Goal: Transaction & Acquisition: Subscribe to service/newsletter

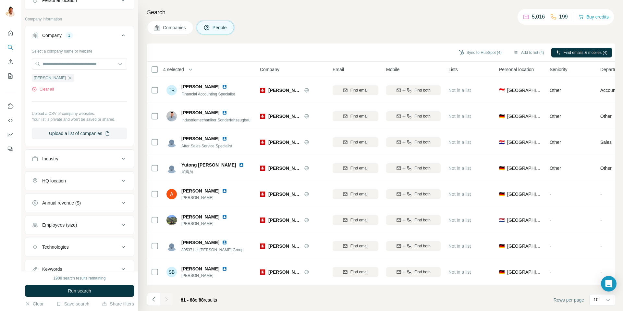
scroll to position [153, 0]
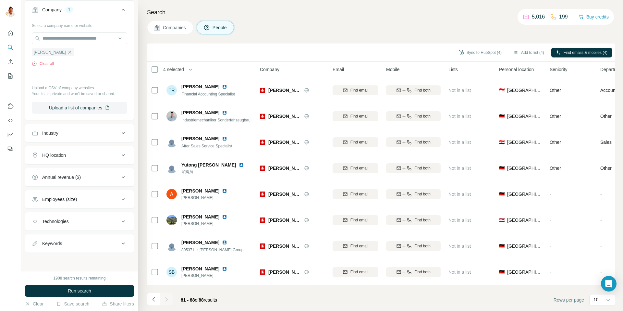
click at [123, 242] on icon at bounding box center [123, 244] width 8 height 8
click at [58, 261] on input "text" at bounding box center [73, 260] width 82 height 12
type input "******"
click at [84, 290] on span "Run search" at bounding box center [79, 291] width 23 height 6
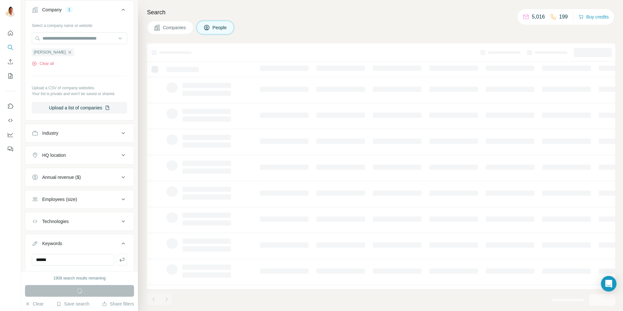
click at [84, 290] on div "Run search" at bounding box center [79, 291] width 109 height 12
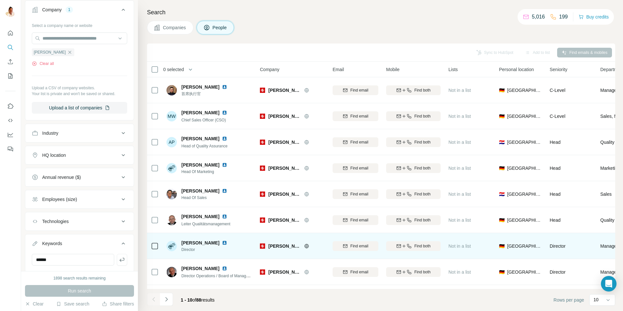
scroll to position [48, 0]
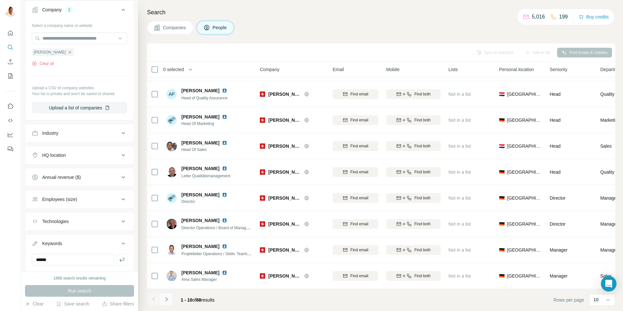
click at [169, 300] on icon "Navigate to next page" at bounding box center [166, 299] width 6 height 6
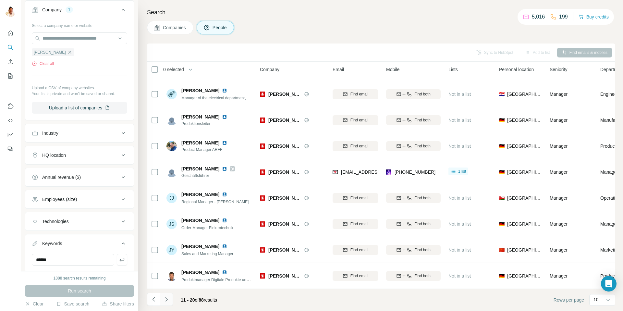
click at [169, 300] on icon "Navigate to next page" at bounding box center [166, 299] width 6 height 6
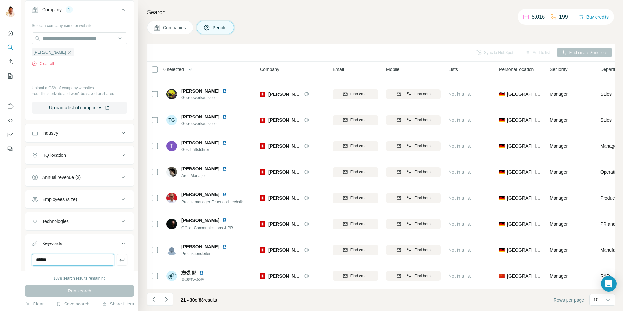
click at [0, 257] on div "New search Hide Company lookalikes Personal information Job title Seniority Dep…" at bounding box center [311, 155] width 623 height 311
click at [67, 53] on icon "button" at bounding box center [69, 52] width 5 height 5
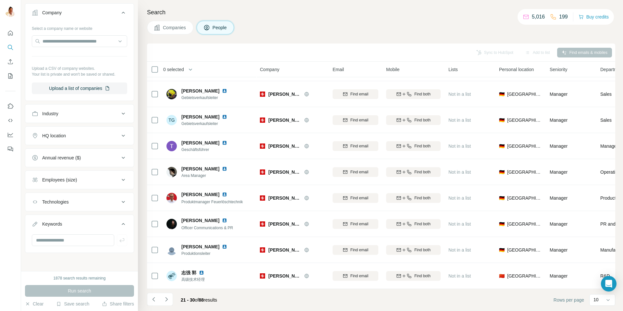
scroll to position [150, 0]
click at [60, 40] on input "text" at bounding box center [79, 41] width 95 height 12
paste input "**********"
type input "**********"
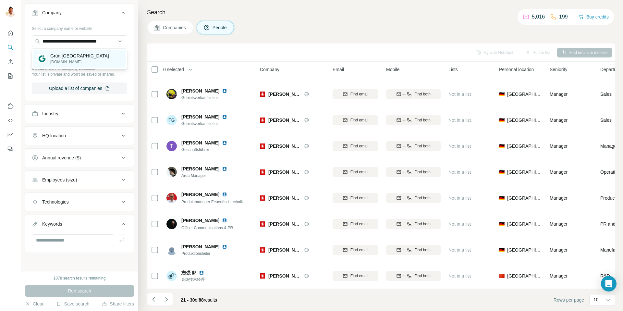
scroll to position [0, 0]
click at [68, 56] on p "Grün [GEOGRAPHIC_DATA]" at bounding box center [79, 56] width 59 height 6
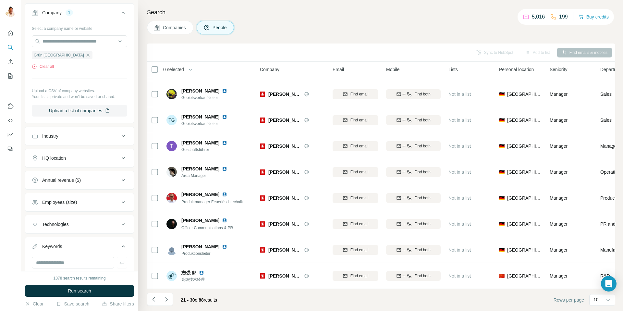
click at [89, 290] on span "Run search" at bounding box center [79, 291] width 23 height 6
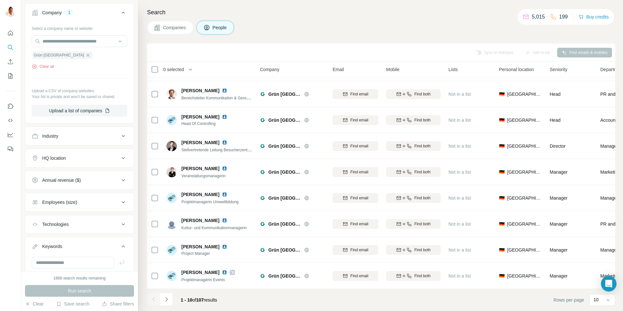
click at [167, 299] on icon "Navigate to next page" at bounding box center [166, 299] width 2 height 4
click at [166, 297] on icon "Navigate to next page" at bounding box center [166, 299] width 6 height 6
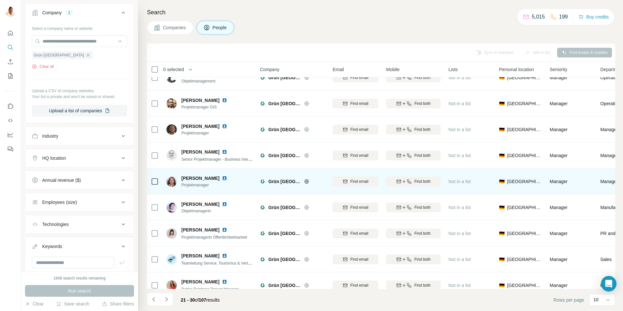
scroll to position [48, 0]
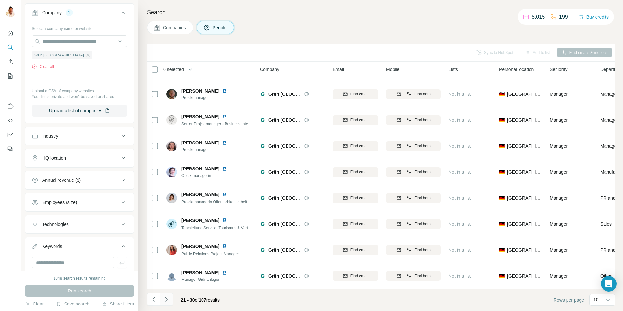
click at [166, 299] on icon "Navigate to next page" at bounding box center [166, 299] width 6 height 6
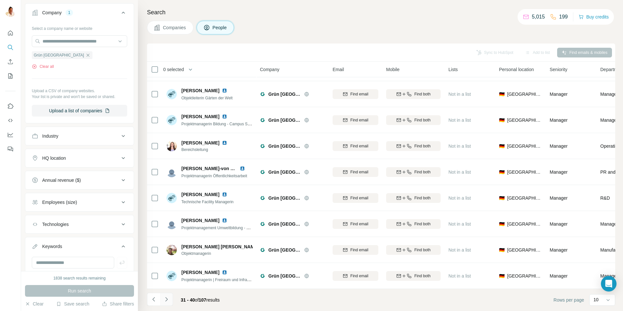
click at [166, 299] on icon "Navigate to next page" at bounding box center [166, 299] width 6 height 6
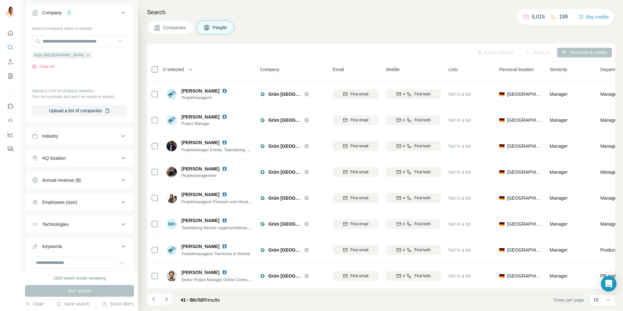
click at [167, 300] on icon "Navigate to next page" at bounding box center [166, 299] width 2 height 4
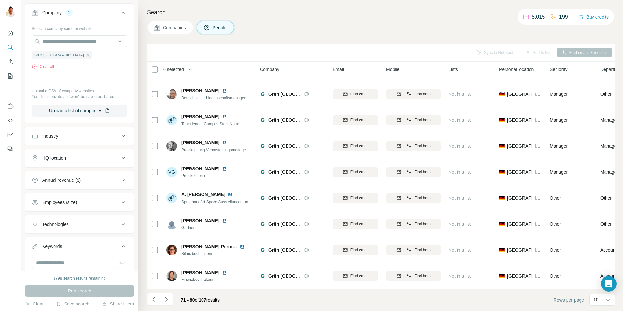
drag, startPoint x: 167, startPoint y: 300, endPoint x: 170, endPoint y: 307, distance: 7.8
click at [170, 307] on footer "71 - 80 of 107 results Rows per page 10" at bounding box center [381, 300] width 468 height 22
click at [166, 300] on icon "Navigate to next page" at bounding box center [166, 299] width 6 height 6
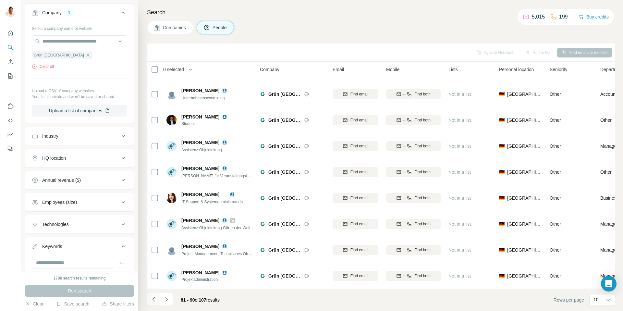
click at [152, 300] on icon "Navigate to previous page" at bounding box center [154, 299] width 6 height 6
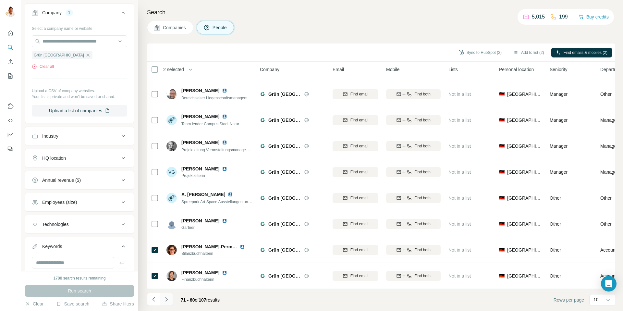
click at [166, 298] on icon "Navigate to next page" at bounding box center [166, 299] width 2 height 4
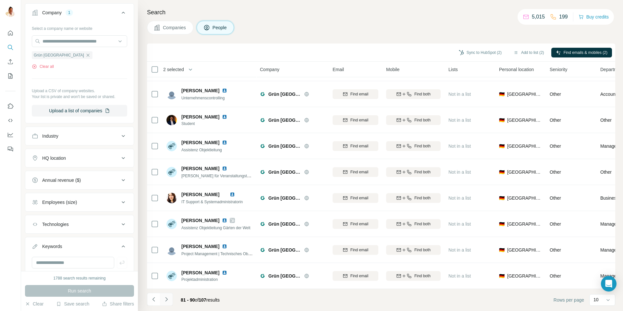
click at [167, 299] on icon "Navigate to next page" at bounding box center [166, 299] width 6 height 6
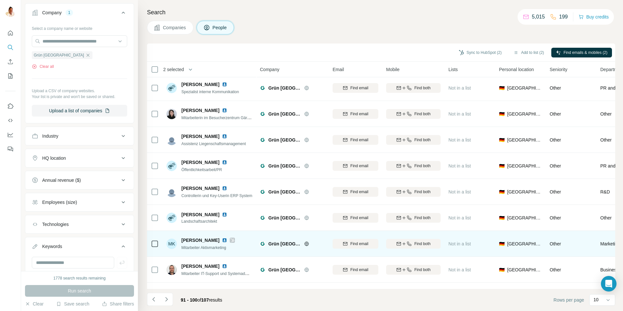
scroll to position [0, 0]
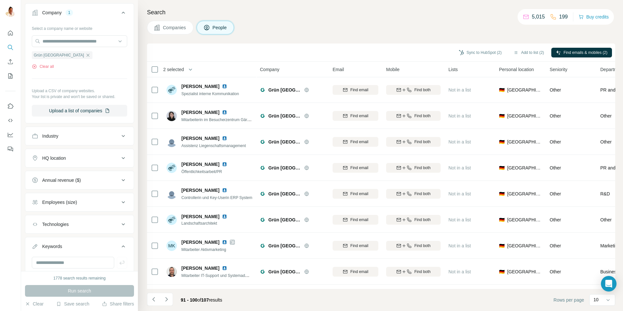
click at [167, 299] on icon "Navigate to next page" at bounding box center [166, 299] width 2 height 4
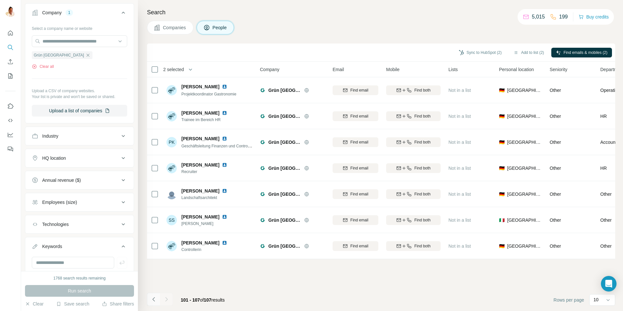
click at [151, 300] on icon "Navigate to previous page" at bounding box center [154, 299] width 6 height 6
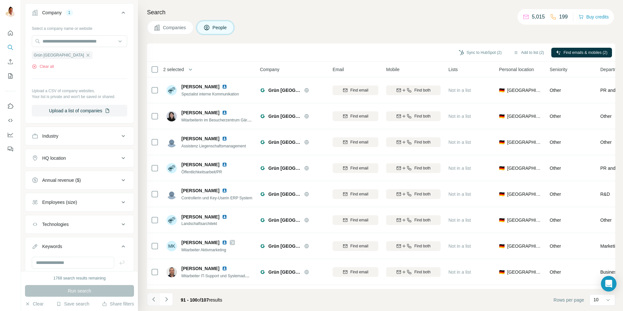
click at [153, 299] on icon "Navigate to previous page" at bounding box center [153, 299] width 2 height 4
click at [154, 299] on icon "Navigate to previous page" at bounding box center [154, 299] width 6 height 6
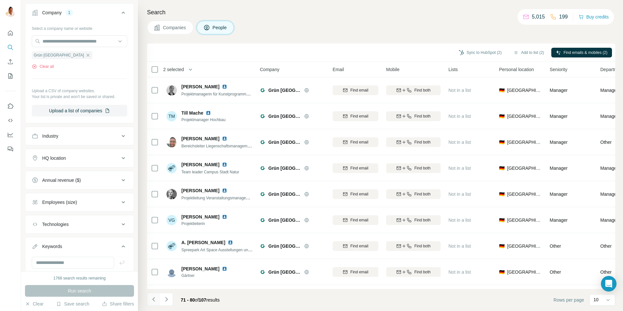
click at [154, 299] on icon "Navigate to previous page" at bounding box center [154, 299] width 6 height 6
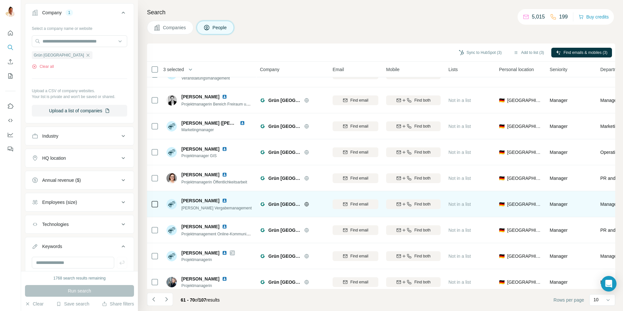
scroll to position [48, 0]
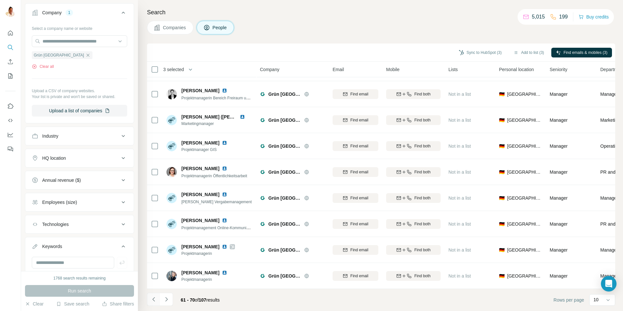
click at [153, 298] on icon "Navigate to previous page" at bounding box center [153, 299] width 2 height 4
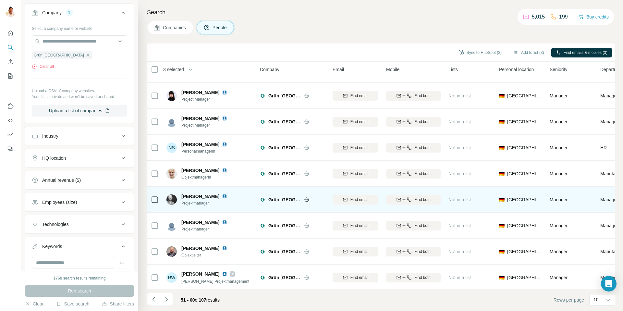
scroll to position [0, 0]
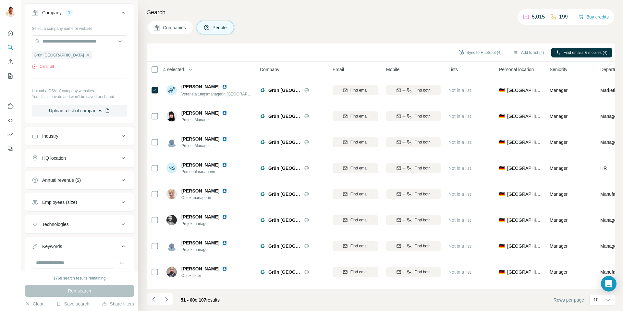
click at [152, 296] on icon "Navigate to previous page" at bounding box center [154, 299] width 6 height 6
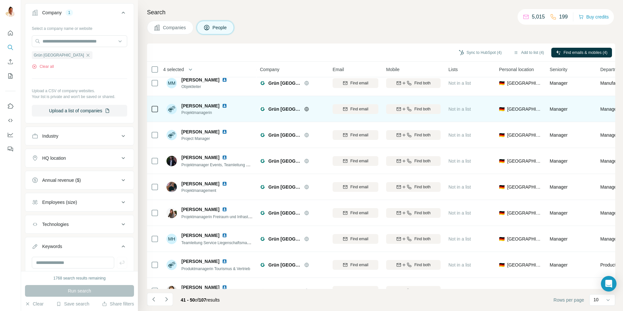
scroll to position [48, 0]
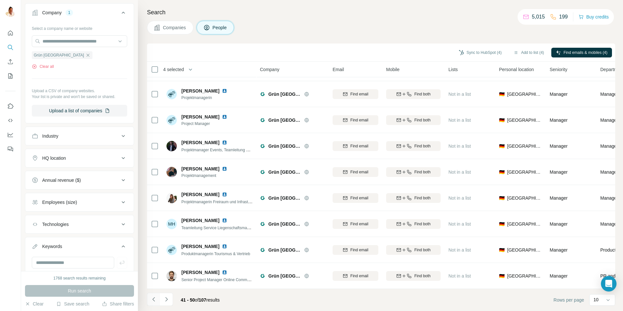
click at [154, 297] on icon "Navigate to previous page" at bounding box center [154, 299] width 6 height 6
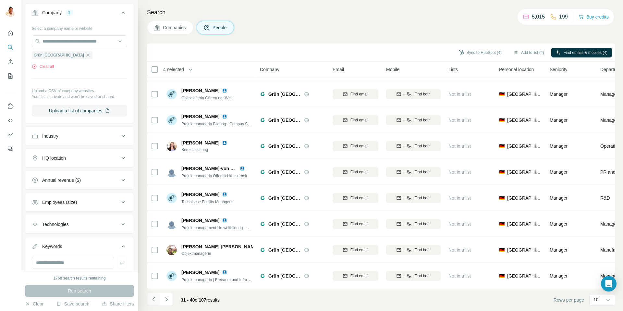
click at [154, 298] on icon "Navigate to previous page" at bounding box center [154, 299] width 6 height 6
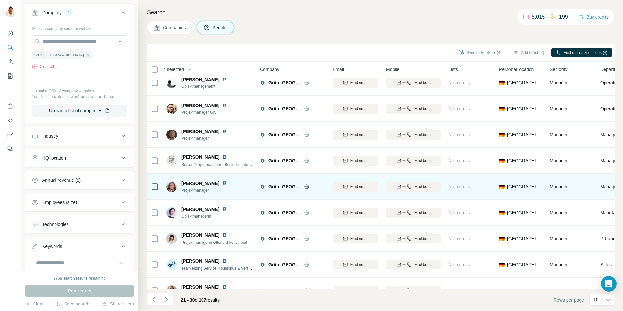
scroll to position [0, 0]
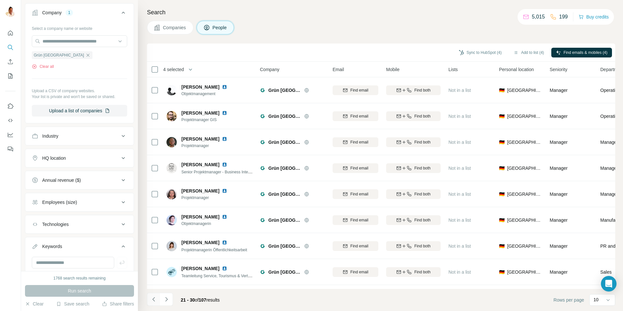
click at [154, 298] on icon "Navigate to previous page" at bounding box center [154, 299] width 6 height 6
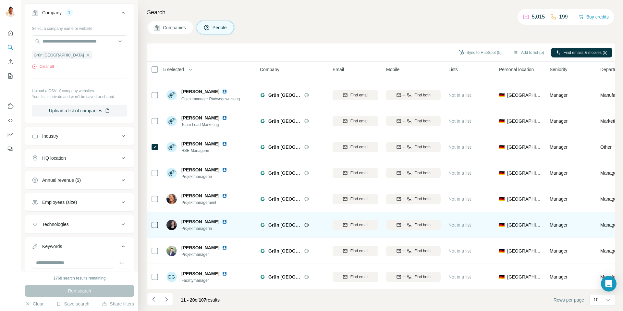
scroll to position [48, 0]
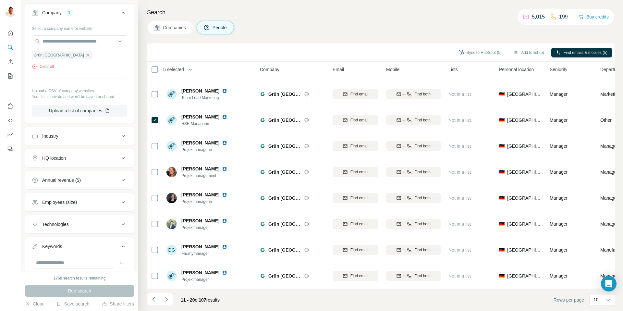
click at [150, 298] on button "Navigate to previous page" at bounding box center [153, 299] width 13 height 13
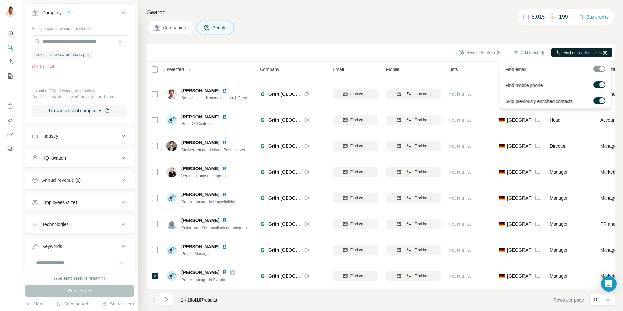
click at [570, 53] on span "Find emails & mobiles (6)" at bounding box center [586, 53] width 44 height 6
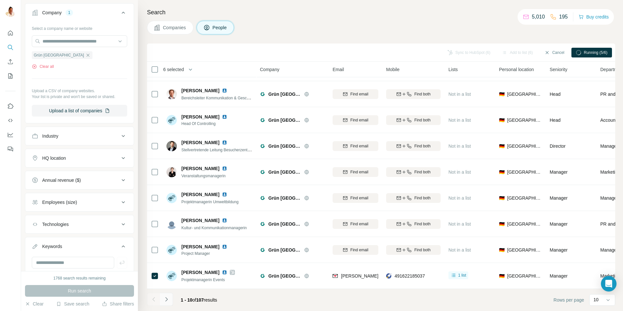
click at [169, 297] on button "Navigate to next page" at bounding box center [166, 299] width 13 height 13
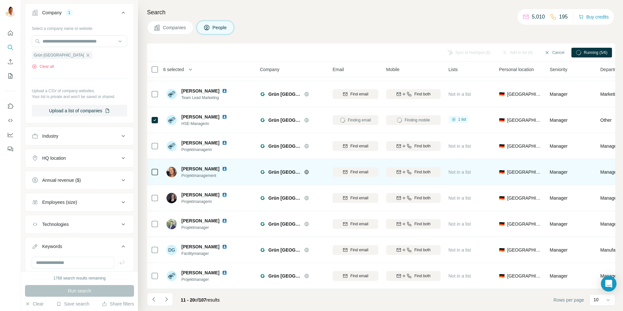
scroll to position [48, 1]
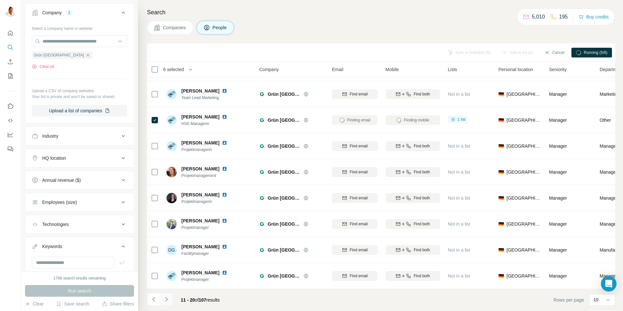
click at [168, 299] on icon "Navigate to next page" at bounding box center [166, 299] width 6 height 6
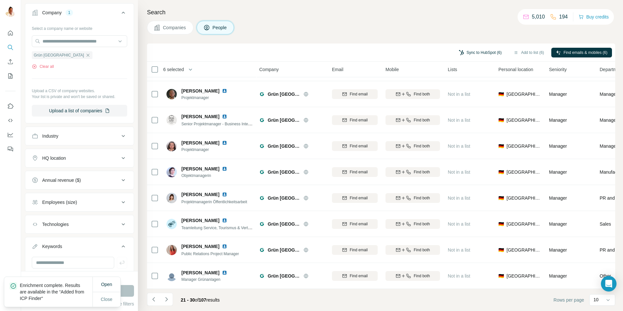
click at [465, 52] on button "Sync to HubSpot (6)" at bounding box center [480, 53] width 52 height 10
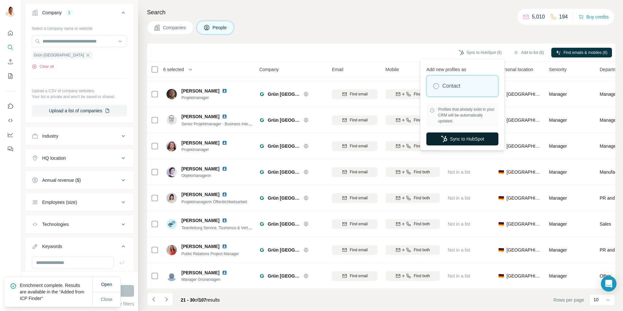
click at [463, 137] on button "Sync to HubSpot" at bounding box center [462, 138] width 72 height 13
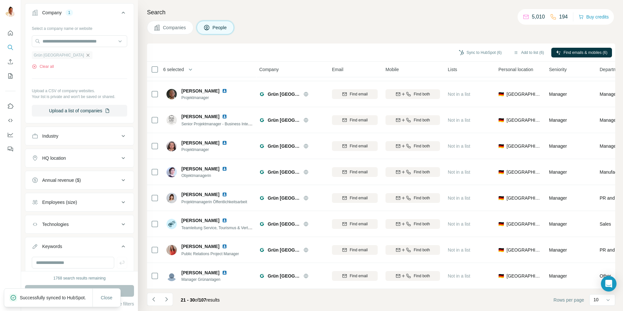
click at [85, 54] on icon "button" at bounding box center [87, 55] width 5 height 5
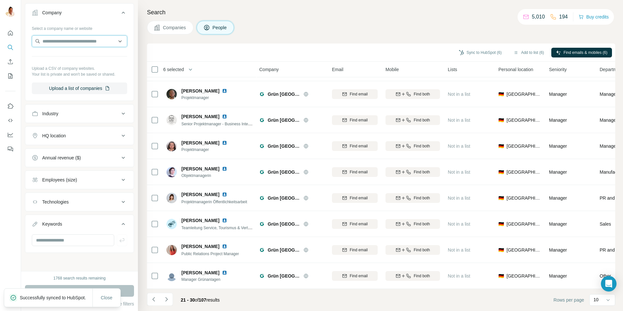
click at [64, 44] on input "text" at bounding box center [79, 41] width 95 height 12
paste input "**********"
type input "**********"
click at [69, 61] on div "Iemtec [DOMAIN_NAME]" at bounding box center [79, 59] width 92 height 18
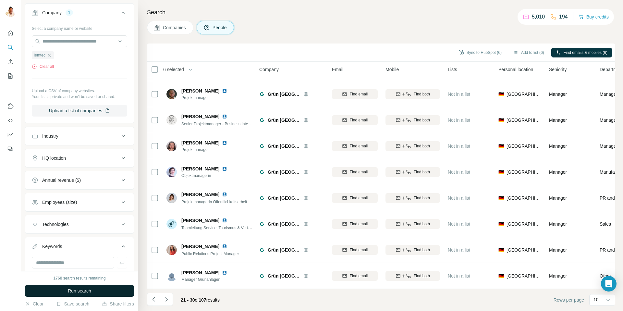
click at [82, 289] on span "Run search" at bounding box center [79, 291] width 23 height 6
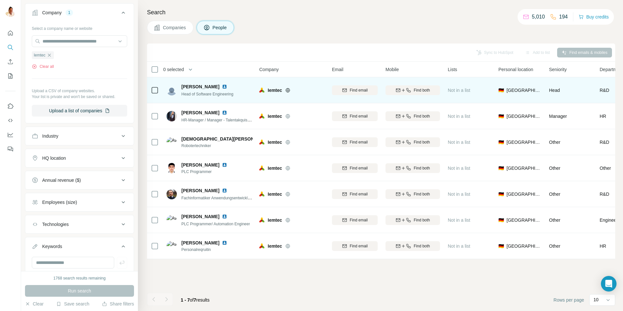
scroll to position [0, 1]
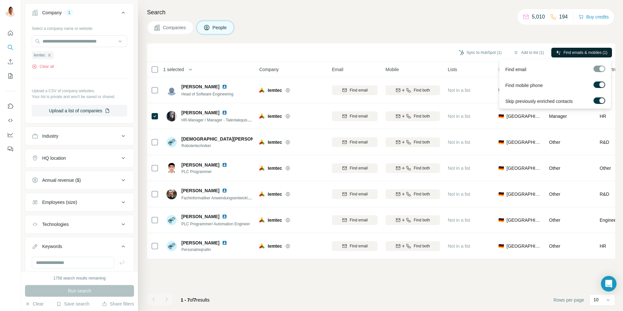
click at [578, 52] on span "Find emails & mobiles (1)" at bounding box center [586, 53] width 44 height 6
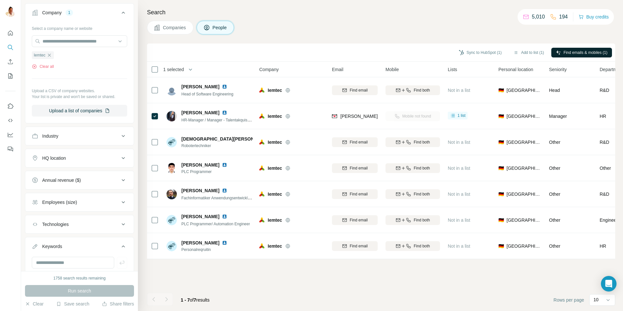
click at [547, 38] on div "Search Companies People Sync to HubSpot (1) Add to list (1) Find emails & mobil…" at bounding box center [380, 155] width 485 height 311
click at [484, 51] on button "Sync to HubSpot (1)" at bounding box center [480, 53] width 52 height 10
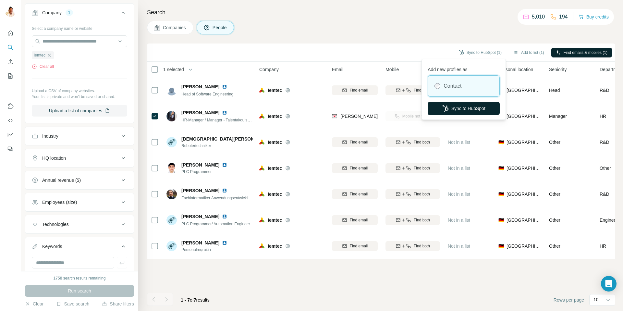
click at [464, 108] on button "Sync to HubSpot" at bounding box center [464, 108] width 72 height 13
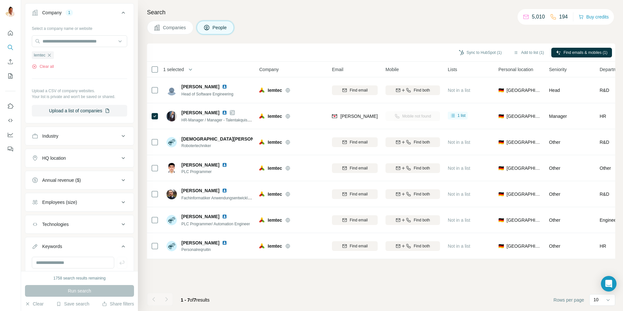
click at [51, 54] on icon "button" at bounding box center [49, 55] width 5 height 5
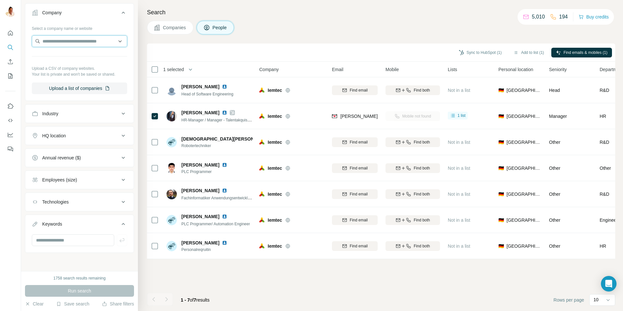
click at [54, 43] on input "text" at bounding box center [79, 41] width 95 height 12
paste input "**********"
type input "**********"
click at [70, 54] on p "E3 newenergy" at bounding box center [65, 56] width 31 height 6
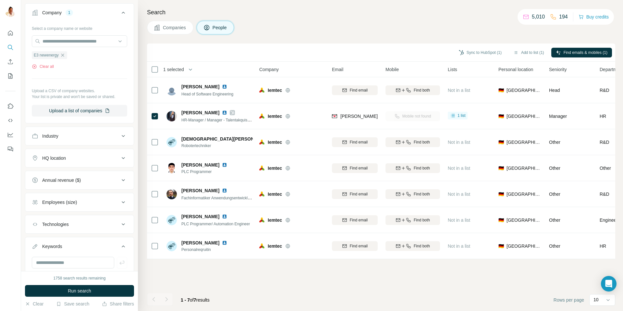
click at [75, 288] on span "Run search" at bounding box center [79, 291] width 23 height 6
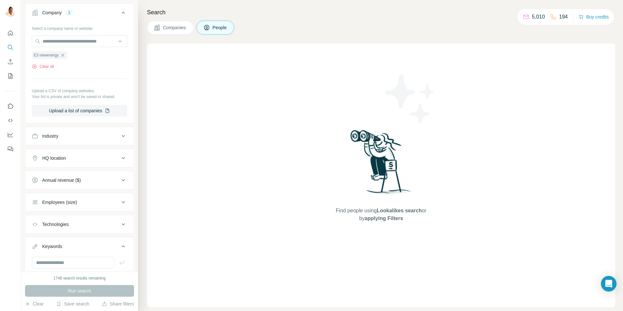
click at [170, 26] on span "Companies" at bounding box center [175, 27] width 24 height 6
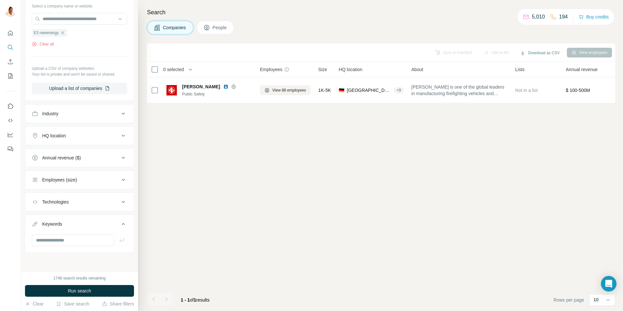
scroll to position [49, 0]
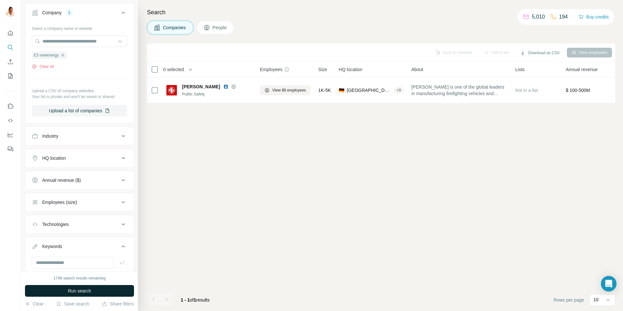
click at [75, 289] on span "Run search" at bounding box center [79, 291] width 23 height 6
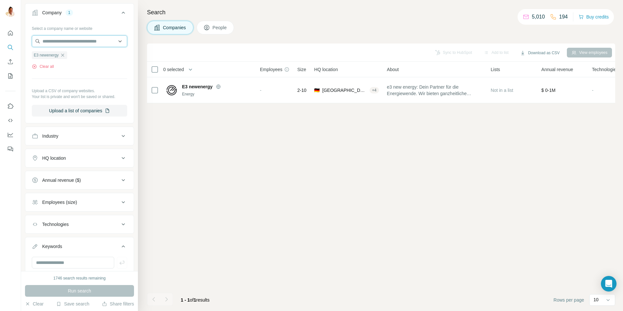
click at [84, 40] on input "text" at bounding box center [79, 41] width 95 height 12
paste input "**********"
type input "**********"
click at [73, 59] on p "[DOMAIN_NAME]" at bounding box center [70, 62] width 41 height 6
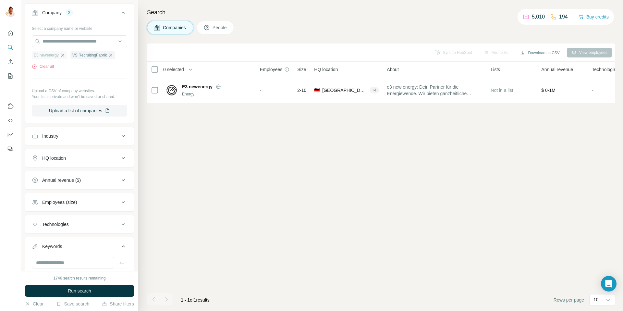
click at [64, 56] on icon "button" at bounding box center [62, 55] width 5 height 5
click at [81, 292] on span "Run search" at bounding box center [79, 291] width 23 height 6
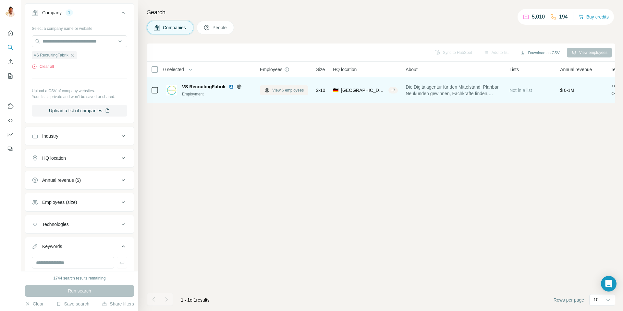
click at [283, 92] on span "View 6 employees" at bounding box center [287, 90] width 31 height 6
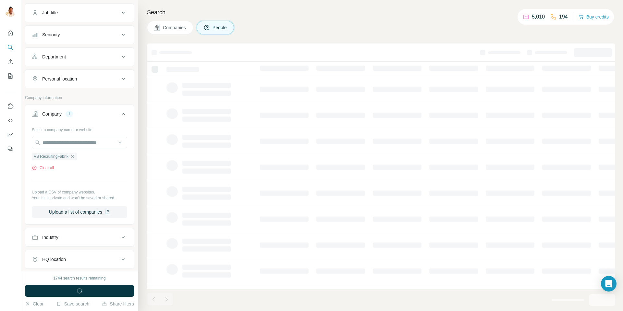
scroll to position [150, 0]
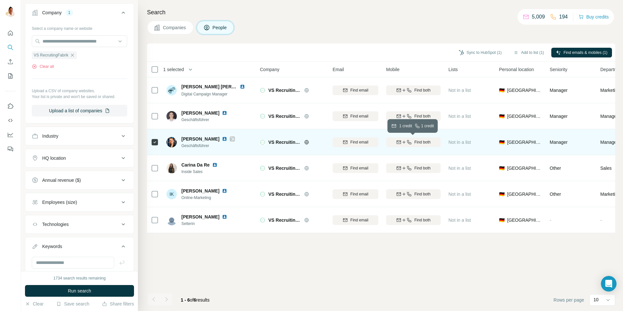
click at [424, 141] on span "Find both" at bounding box center [422, 142] width 16 height 6
click at [416, 142] on div "Finding mobile" at bounding box center [413, 142] width 55 height 18
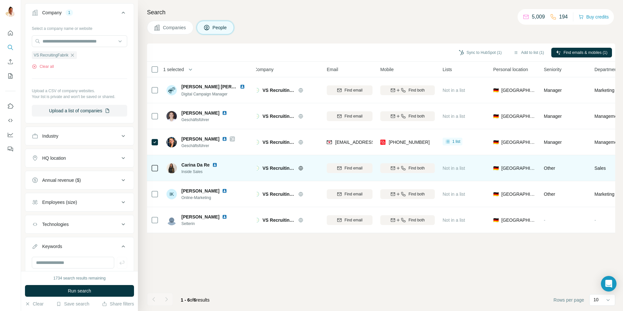
scroll to position [0, 7]
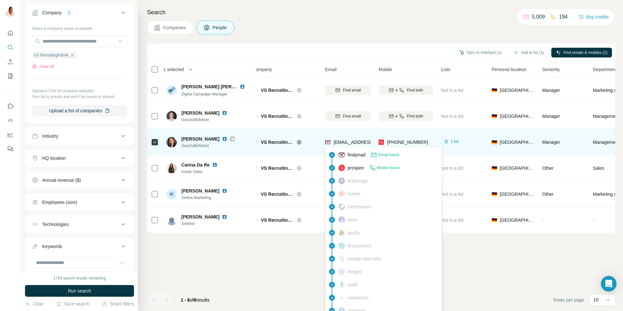
click at [338, 141] on span "[EMAIL_ADDRESS][PERSON_NAME][DOMAIN_NAME]" at bounding box center [391, 142] width 114 height 5
copy span "vivien"
click at [356, 144] on span "[EMAIL_ADDRESS][PERSON_NAME][DOMAIN_NAME]" at bounding box center [393, 142] width 114 height 5
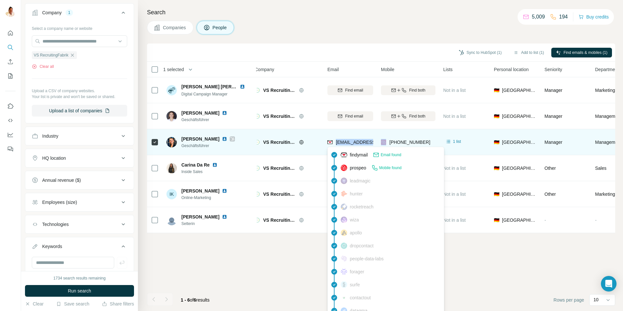
click at [356, 144] on span "[EMAIL_ADDRESS][PERSON_NAME][DOMAIN_NAME]" at bounding box center [393, 142] width 114 height 5
copy span "[EMAIL_ADDRESS][PERSON_NAME][DOMAIN_NAME]"
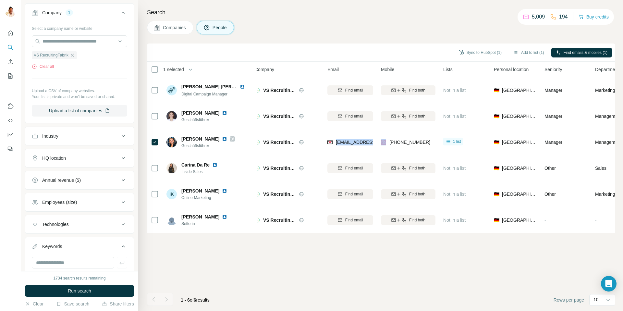
drag, startPoint x: 75, startPoint y: 55, endPoint x: 70, endPoint y: 48, distance: 9.0
click at [75, 55] on icon "button" at bounding box center [72, 55] width 5 height 5
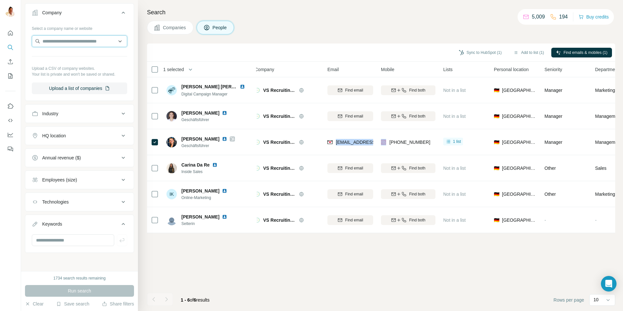
click at [67, 44] on input "text" at bounding box center [79, 41] width 95 height 12
drag, startPoint x: 74, startPoint y: 42, endPoint x: 15, endPoint y: 37, distance: 59.2
click at [15, 37] on div "**********" at bounding box center [311, 155] width 623 height 311
click at [43, 41] on input "**********" at bounding box center [79, 41] width 95 height 12
type input "**********"
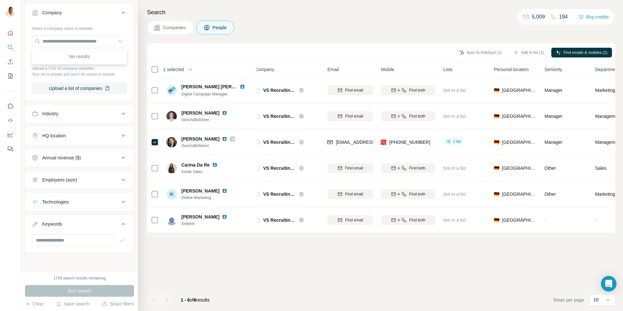
click at [201, 258] on div "Sync to HubSpot (1) Add to list (1) Find emails & mobiles (1) 1 selected People…" at bounding box center [381, 176] width 468 height 267
click at [85, 43] on input "text" at bounding box center [79, 41] width 95 height 12
paste input "**********"
click at [42, 43] on input "**********" at bounding box center [79, 41] width 95 height 12
type input "**********"
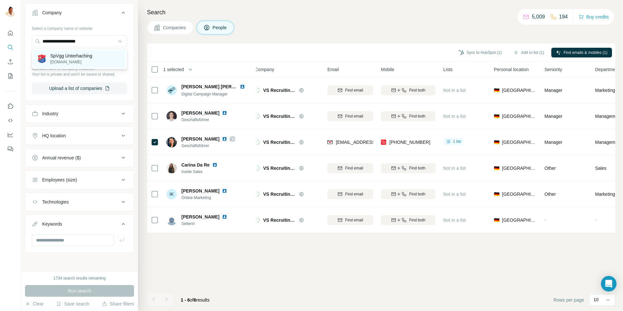
click at [78, 54] on p "SpVgg Unterhaching" at bounding box center [71, 56] width 42 height 6
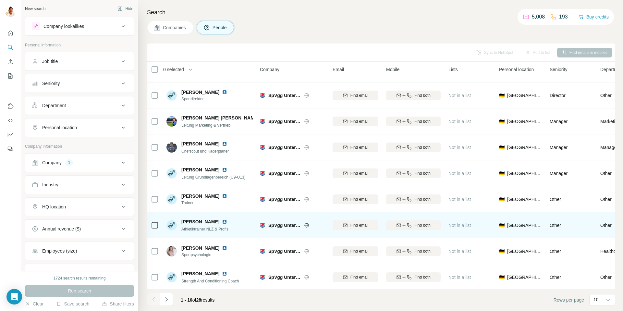
scroll to position [48, 0]
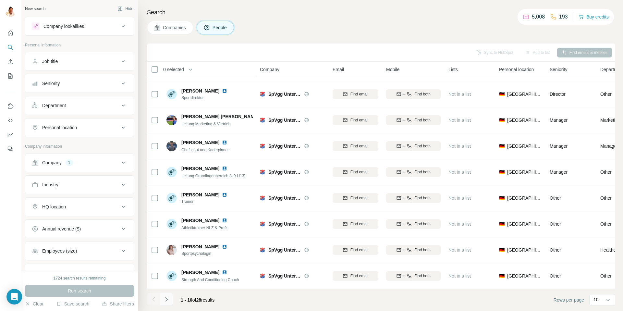
click at [167, 297] on icon "Navigate to next page" at bounding box center [166, 299] width 6 height 6
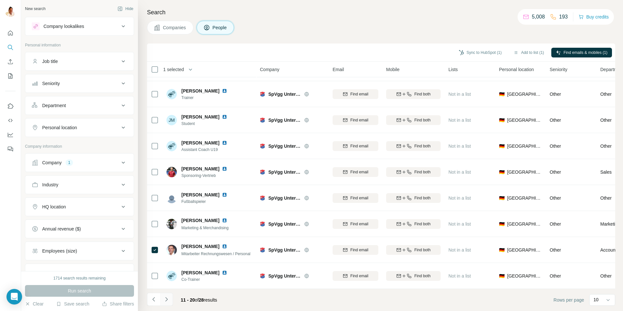
click at [167, 301] on icon "Navigate to next page" at bounding box center [166, 299] width 6 height 6
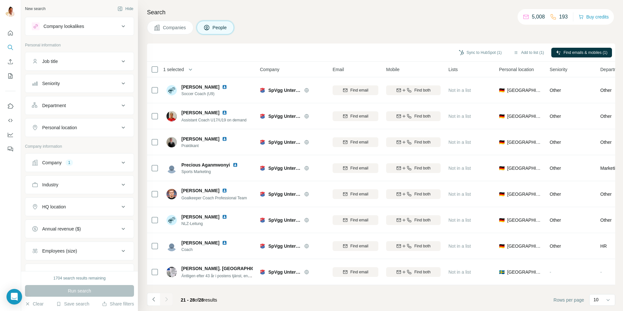
scroll to position [0, 0]
click at [155, 298] on icon "Navigate to previous page" at bounding box center [154, 299] width 6 height 6
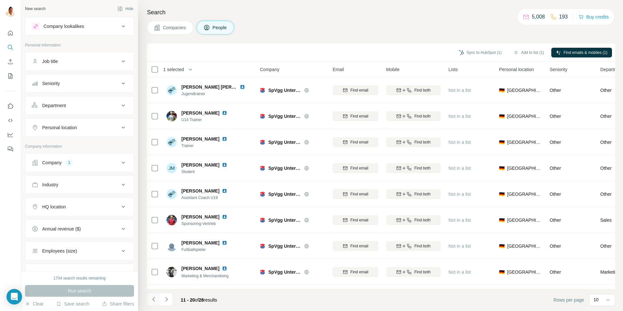
click at [157, 299] on button "Navigate to previous page" at bounding box center [153, 299] width 13 height 13
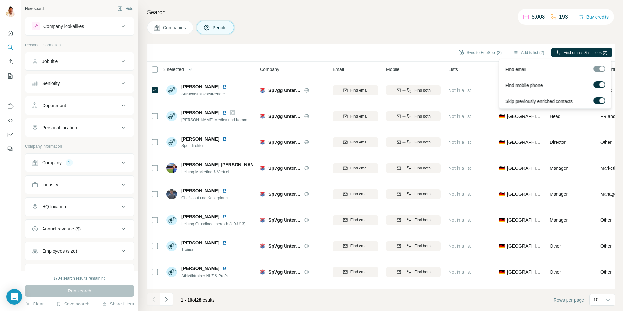
click at [578, 52] on span "Find emails & mobiles (2)" at bounding box center [586, 53] width 44 height 6
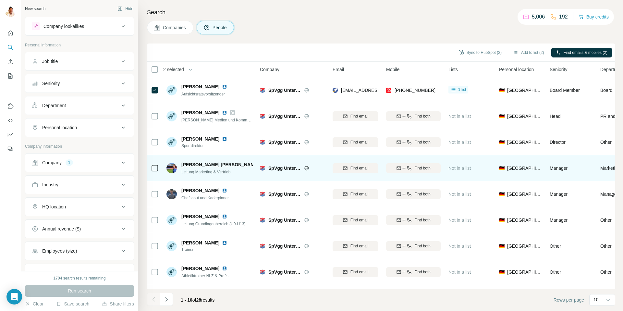
scroll to position [48, 0]
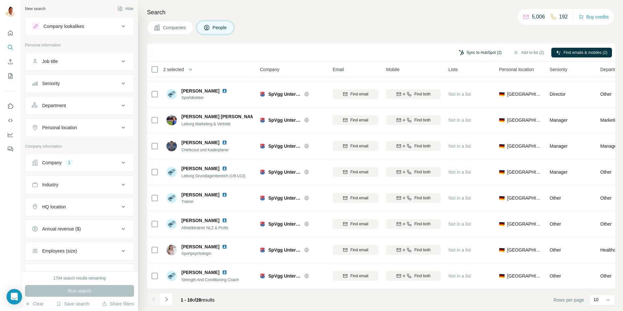
click at [471, 52] on button "Sync to HubSpot (2)" at bounding box center [480, 53] width 52 height 10
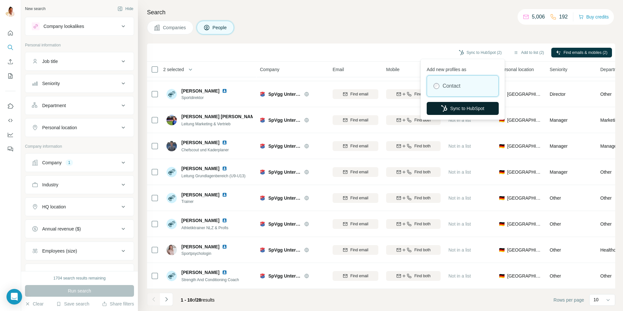
click at [472, 107] on button "Sync to HubSpot" at bounding box center [463, 108] width 72 height 13
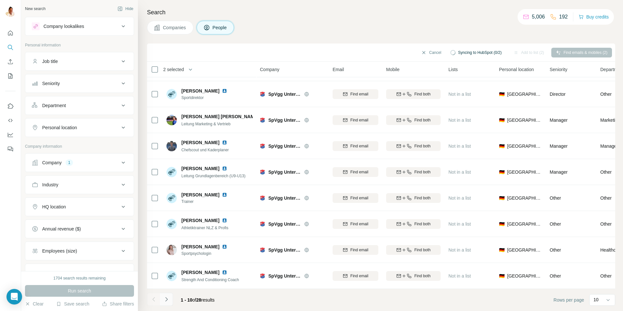
click at [168, 299] on icon "Navigate to next page" at bounding box center [166, 299] width 6 height 6
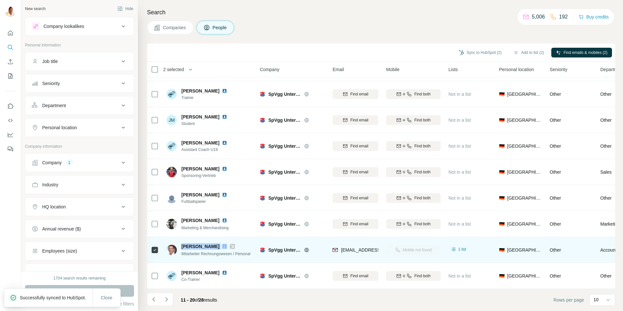
drag, startPoint x: 181, startPoint y: 246, endPoint x: 216, endPoint y: 245, distance: 34.8
click at [216, 245] on div "Marco Finster" at bounding box center [215, 246] width 69 height 6
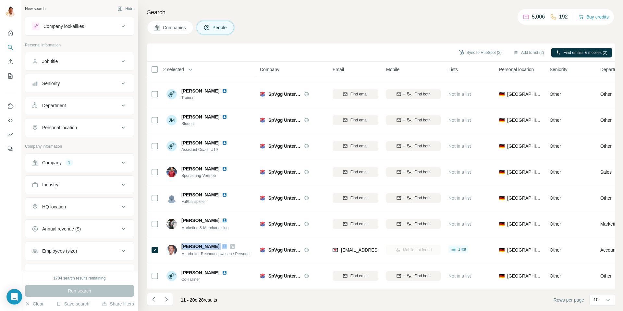
click at [69, 166] on div "1" at bounding box center [69, 162] width 7 height 6
click at [75, 205] on icon "button" at bounding box center [73, 205] width 5 height 5
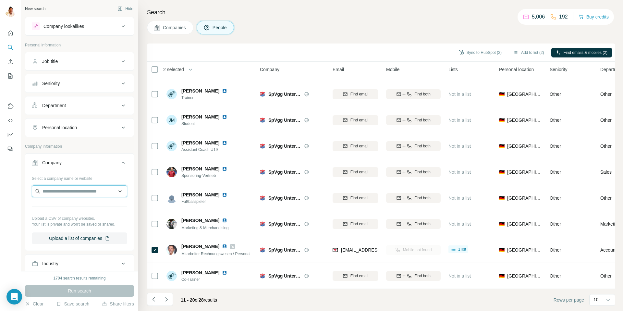
click at [67, 191] on input "text" at bounding box center [79, 191] width 95 height 12
paste input "**********"
type input "**********"
click at [80, 210] on p "gym80.de" at bounding box center [77, 212] width 55 height 6
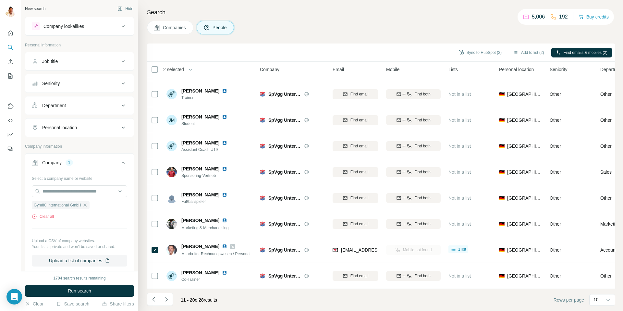
click at [86, 294] on button "Run search" at bounding box center [79, 291] width 109 height 12
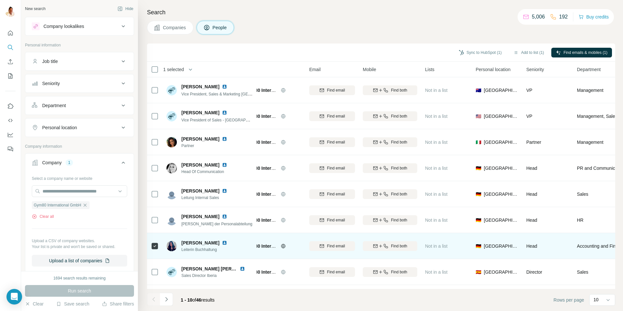
scroll to position [48, 23]
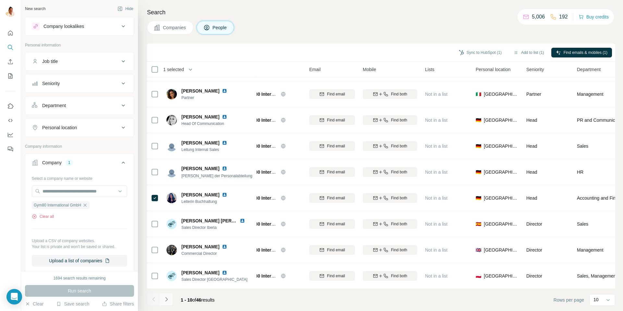
click at [168, 298] on icon "Navigate to next page" at bounding box center [166, 299] width 6 height 6
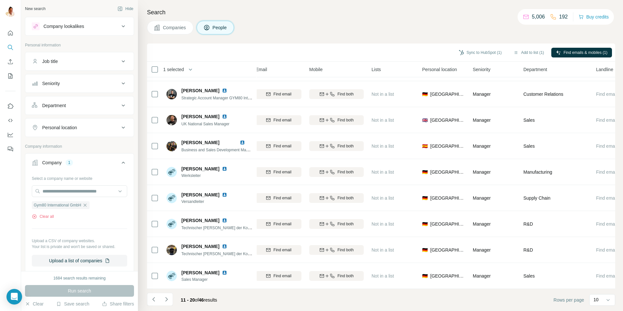
scroll to position [48, 79]
click at [168, 299] on icon "Navigate to next page" at bounding box center [166, 299] width 6 height 6
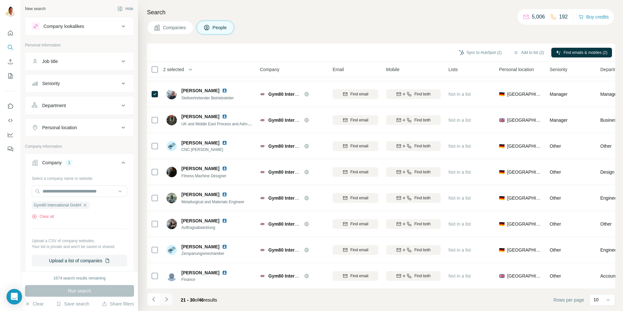
click at [166, 300] on icon "Navigate to next page" at bounding box center [166, 299] width 2 height 4
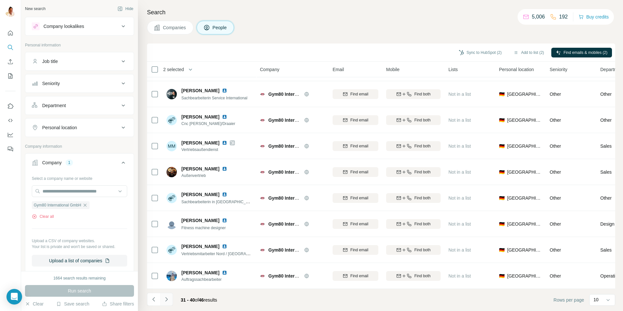
click at [164, 297] on icon "Navigate to next page" at bounding box center [166, 299] width 6 height 6
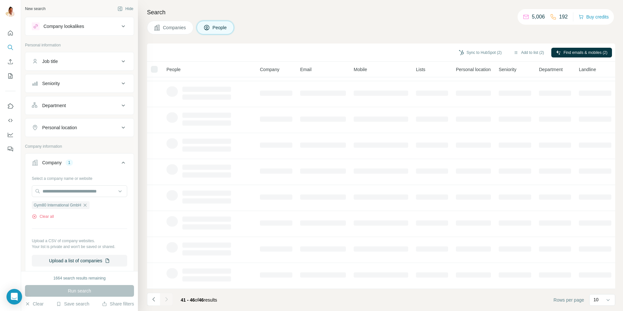
scroll to position [0, 0]
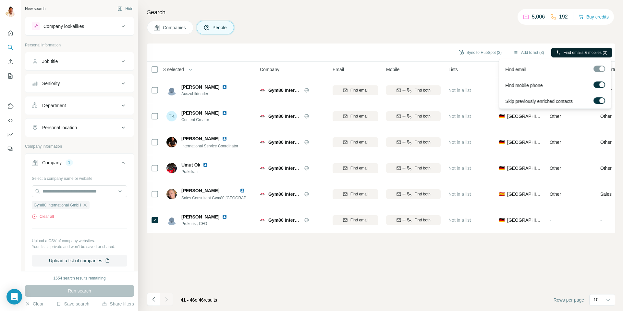
click at [565, 53] on span "Find emails & mobiles (3)" at bounding box center [586, 53] width 44 height 6
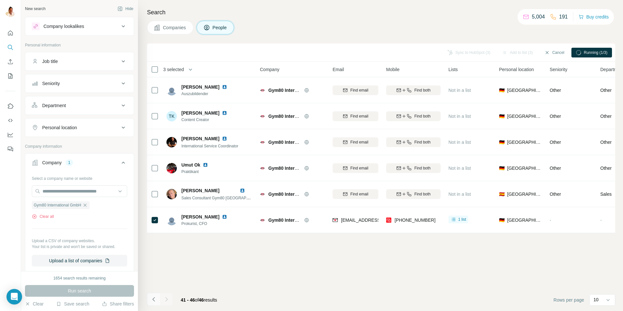
click at [155, 299] on icon "Navigate to previous page" at bounding box center [154, 299] width 6 height 6
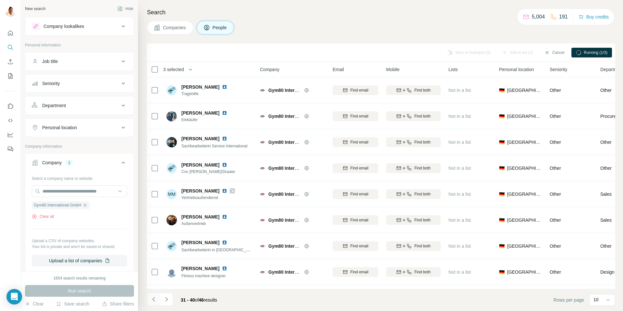
click at [155, 299] on icon "Navigate to previous page" at bounding box center [154, 299] width 6 height 6
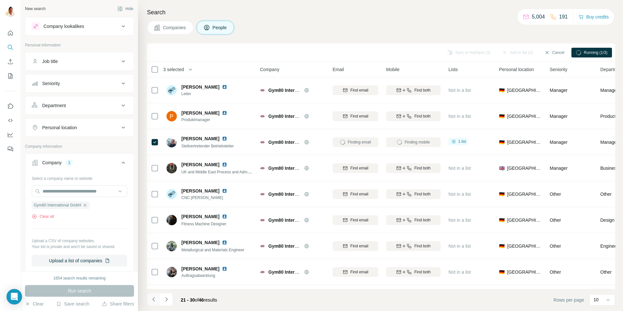
click at [155, 299] on icon "Navigate to previous page" at bounding box center [154, 299] width 6 height 6
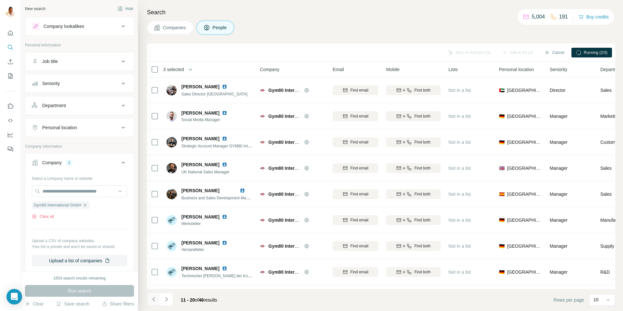
click at [157, 298] on button "Navigate to previous page" at bounding box center [153, 299] width 13 height 13
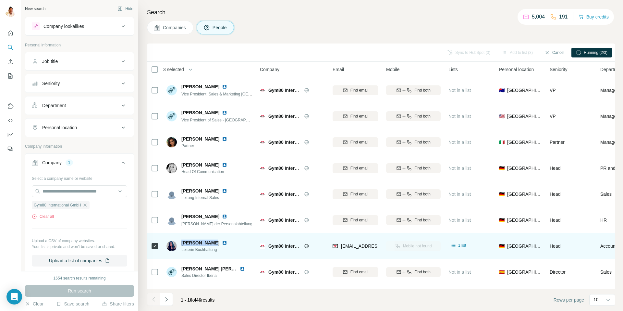
drag, startPoint x: 182, startPoint y: 242, endPoint x: 209, endPoint y: 242, distance: 27.6
click at [209, 243] on div "Silke Vedder" at bounding box center [208, 243] width 54 height 6
click at [218, 234] on td "Silke Vedder Leiterin Buchhaltung" at bounding box center [210, 246] width 94 height 26
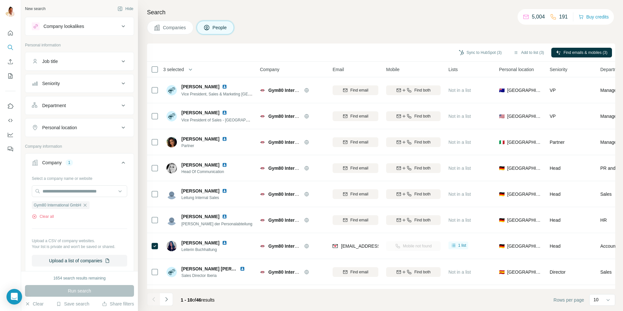
scroll to position [0, 0]
click at [477, 51] on button "Sync to HubSpot (3)" at bounding box center [480, 53] width 52 height 10
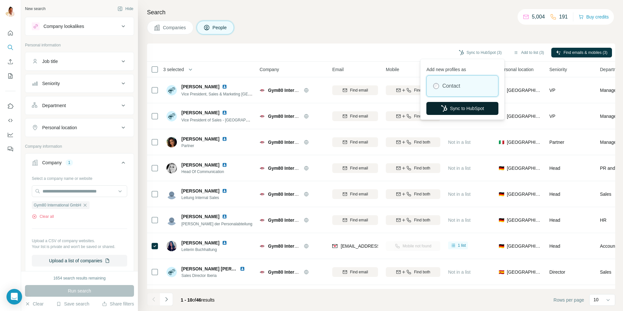
click at [457, 108] on button "Sync to HubSpot" at bounding box center [462, 108] width 72 height 13
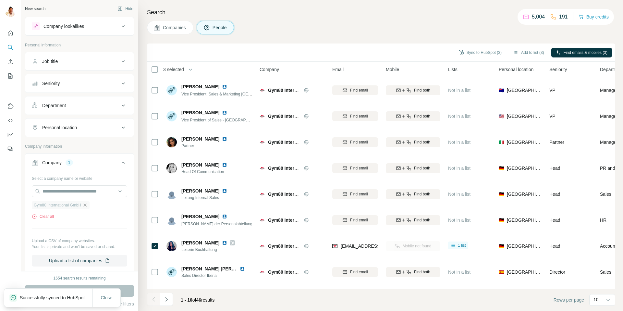
click at [87, 205] on icon "button" at bounding box center [85, 204] width 3 height 3
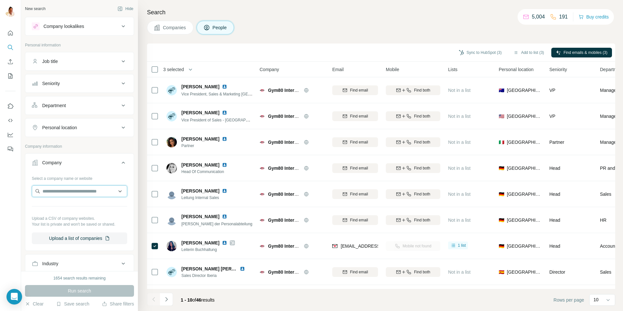
click at [62, 191] on input "text" at bounding box center [79, 191] width 95 height 12
paste input "**********"
drag, startPoint x: 43, startPoint y: 191, endPoint x: 55, endPoint y: 195, distance: 11.9
click at [43, 191] on input "**********" at bounding box center [79, 191] width 95 height 12
type input "**********"
